Goal: Browse casually

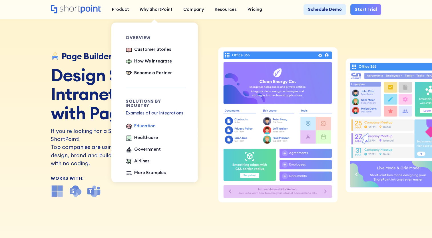
click at [144, 123] on div "Education" at bounding box center [144, 126] width 21 height 7
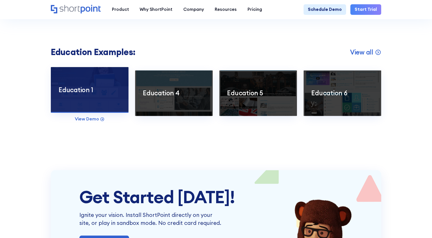
scroll to position [936, 0]
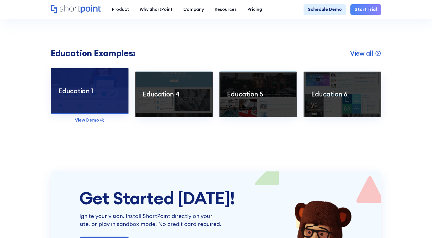
click at [79, 112] on div at bounding box center [90, 91] width 78 height 46
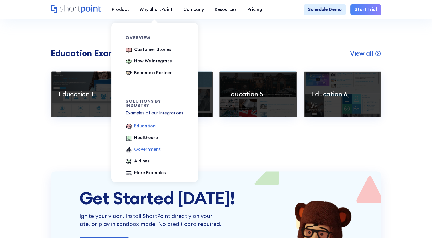
click at [145, 149] on div "Government" at bounding box center [147, 149] width 27 height 7
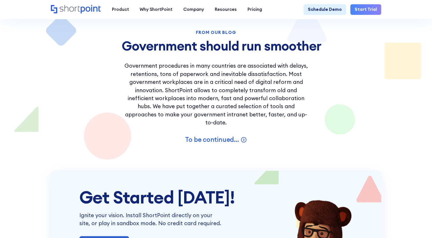
scroll to position [799, 0]
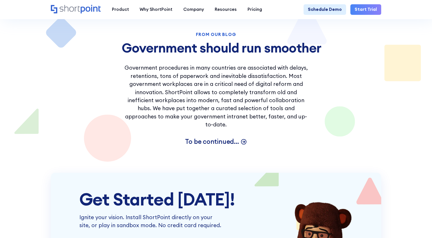
click at [215, 137] on p "To be continued..." at bounding box center [212, 141] width 54 height 8
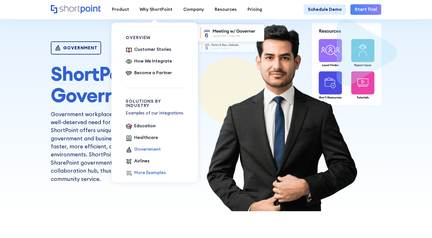
scroll to position [25, 0]
click at [148, 171] on div "More Examples" at bounding box center [149, 172] width 31 height 7
